Goal: Information Seeking & Learning: Learn about a topic

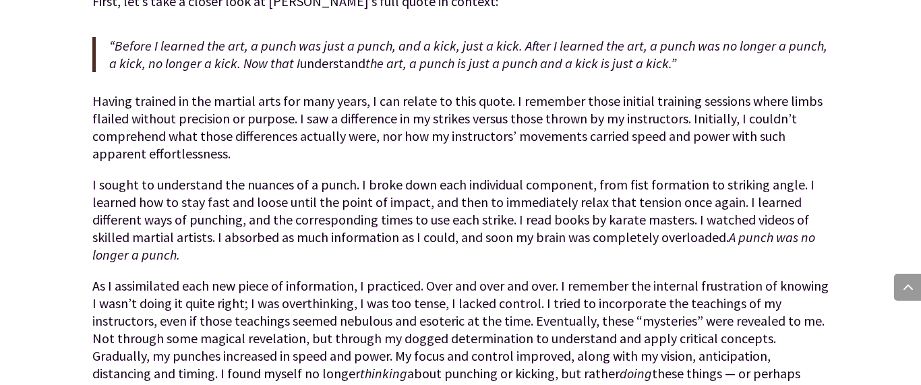
scroll to position [759, 0]
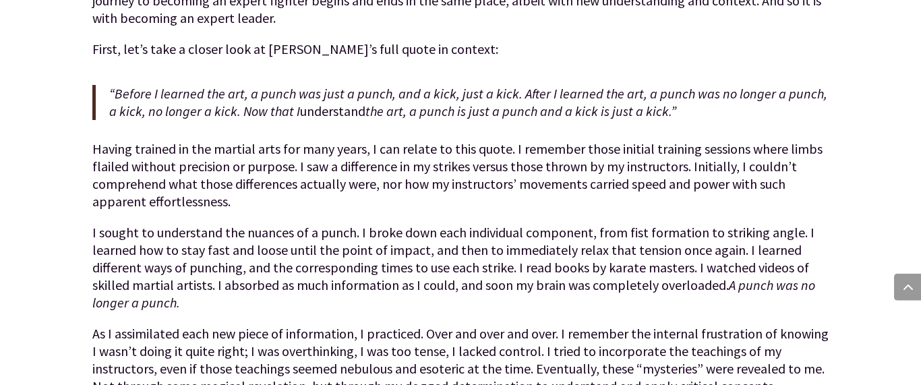
click at [574, 105] on em "the art, a punch is just a punch and a kick is just a kick.”" at bounding box center [520, 110] width 311 height 17
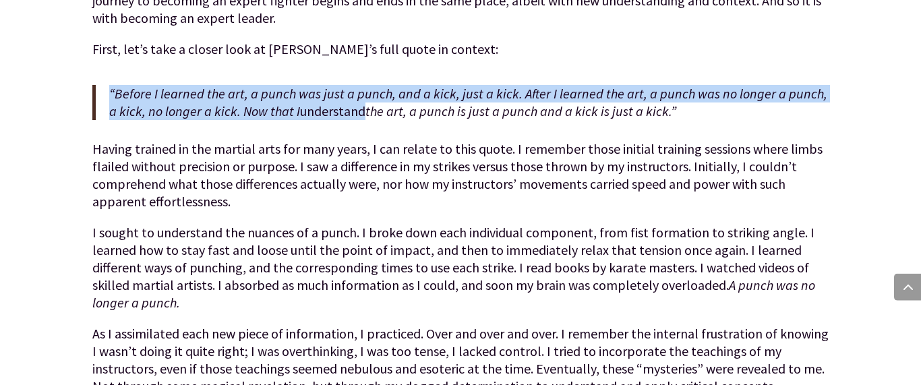
click at [574, 105] on em "the art, a punch is just a punch and a kick is just a kick.”" at bounding box center [520, 110] width 311 height 17
copy p "“Before I learned the art, a punch was just a punch, and a kick, just a kick. A…"
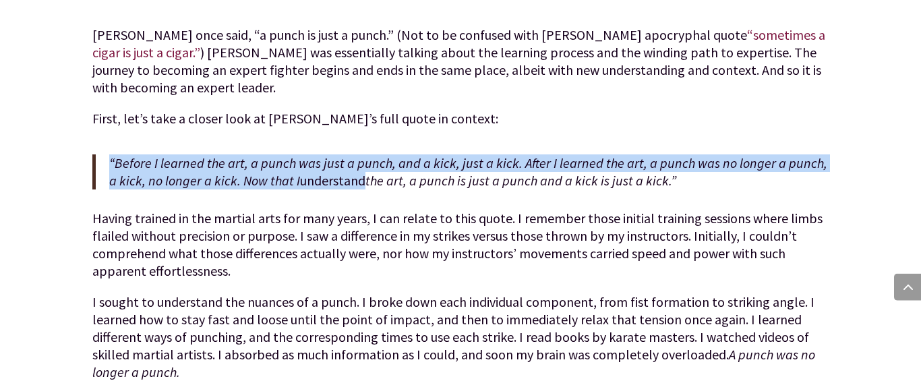
scroll to position [676, 0]
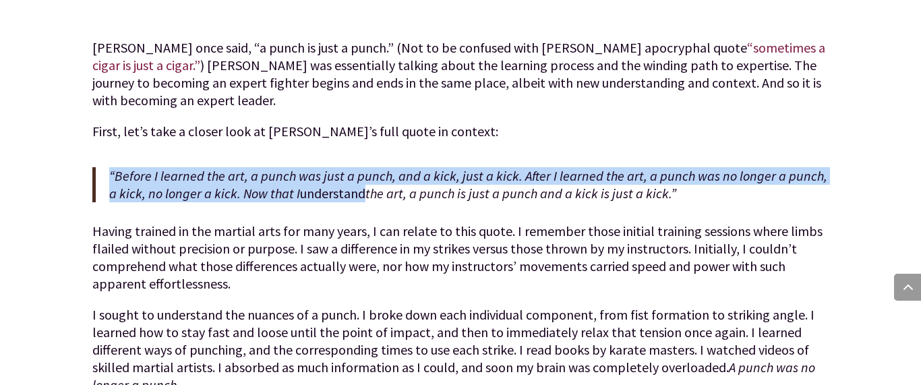
click at [529, 140] on p "First, let’s take a closer look at Bruce’s full quote in context:" at bounding box center [460, 138] width 737 height 31
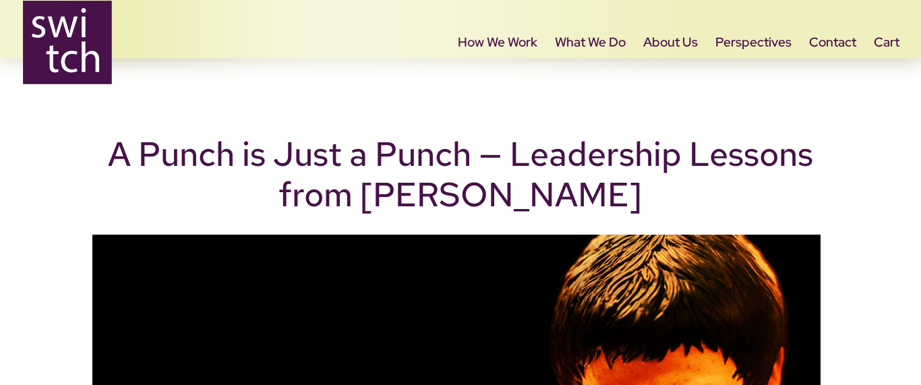
scroll to position [0, 0]
